Goal: Browse casually

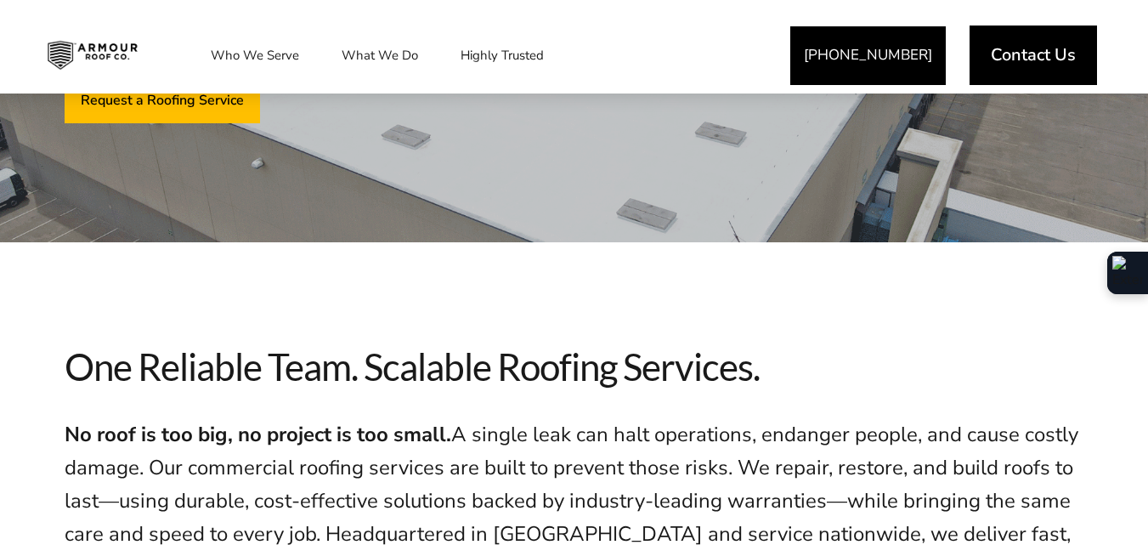
scroll to position [510, 0]
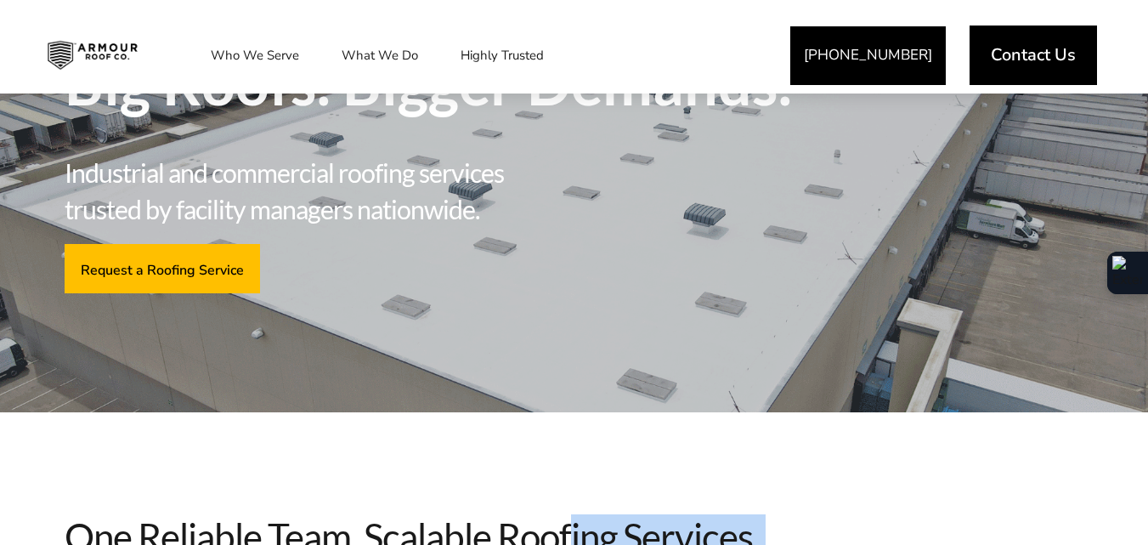
drag, startPoint x: 604, startPoint y: 287, endPoint x: 665, endPoint y: 394, distance: 123.3
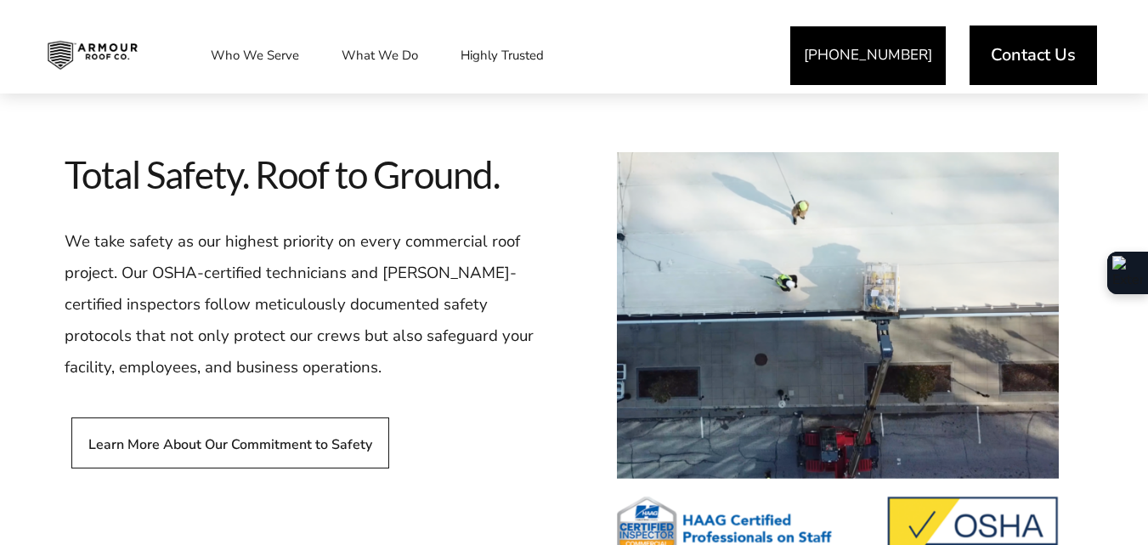
scroll to position [3314, 0]
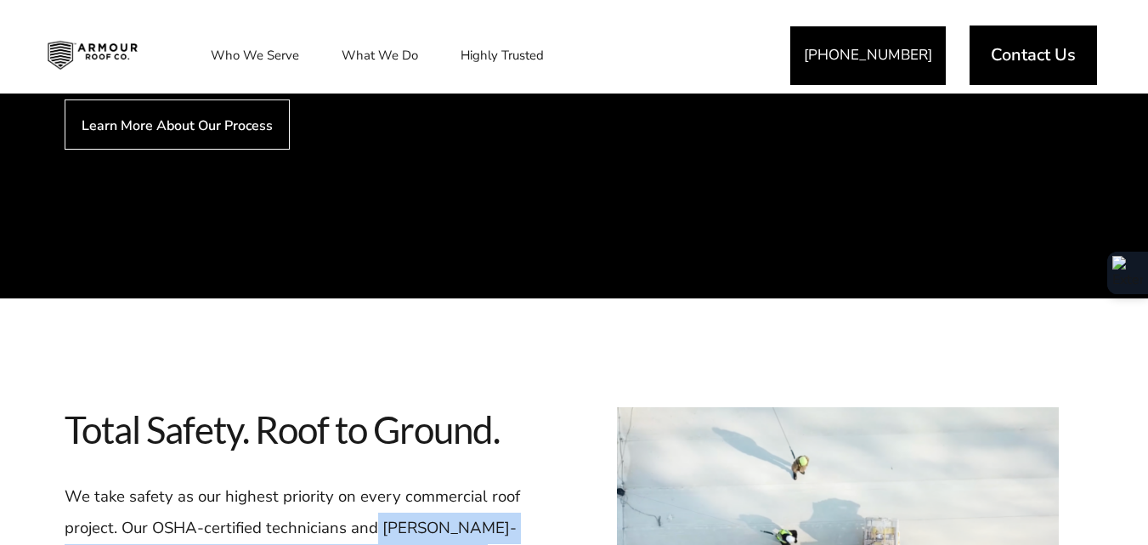
drag, startPoint x: 303, startPoint y: 264, endPoint x: 357, endPoint y: 299, distance: 64.6
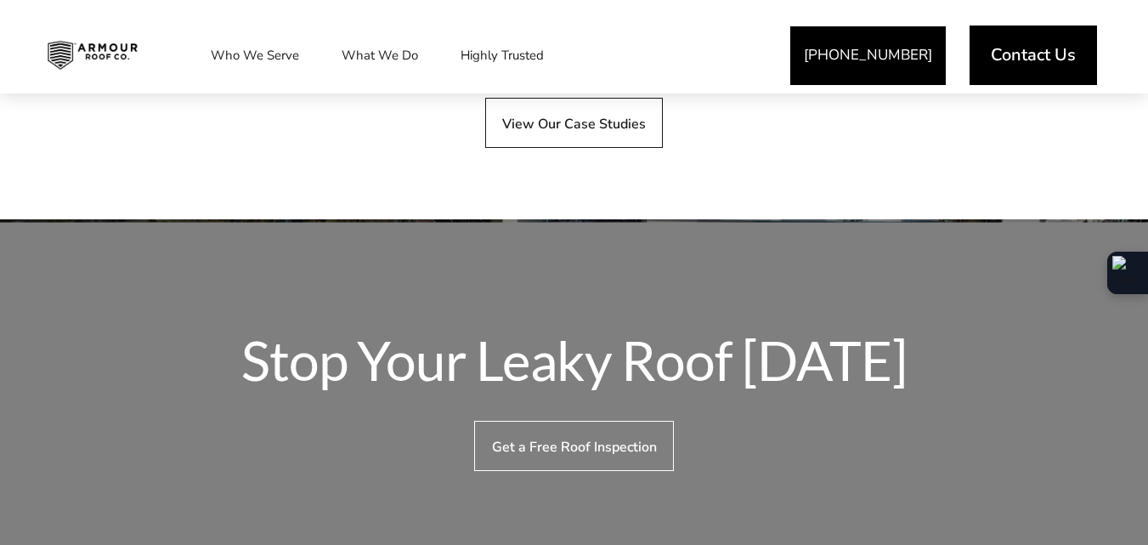
scroll to position [4844, 0]
